Goal: Complete application form

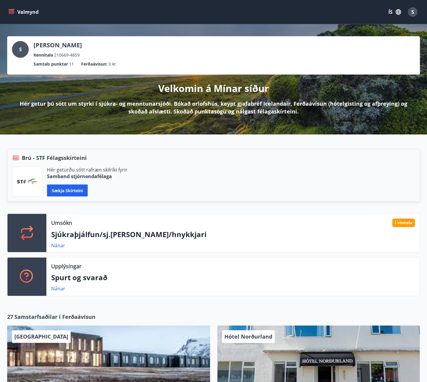
click at [132, 231] on p "Sjúkraþjálfun/sj.[PERSON_NAME]/hnykkjari" at bounding box center [232, 234] width 363 height 10
click at [55, 242] on link "Nánar" at bounding box center [58, 245] width 14 height 7
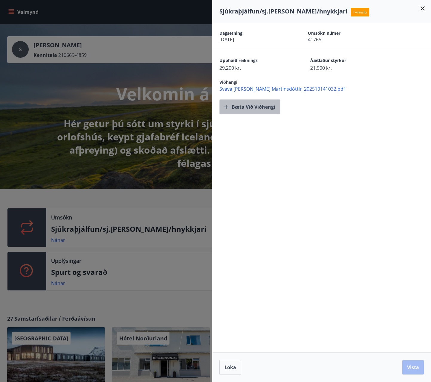
click at [261, 106] on button "Bæta við viðhengi" at bounding box center [250, 106] width 61 height 15
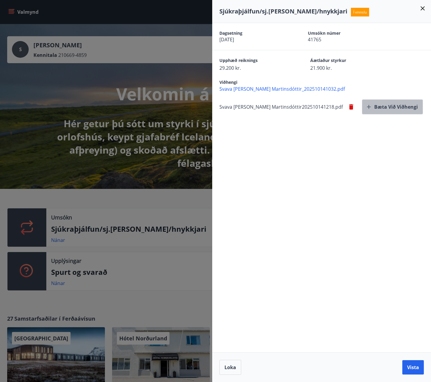
click at [381, 105] on button "Bæta við viðhengi" at bounding box center [392, 106] width 61 height 15
click at [416, 367] on button "Vista" at bounding box center [414, 367] width 22 height 14
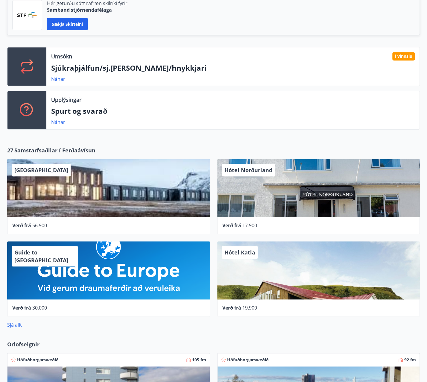
scroll to position [165, 0]
